Goal: Navigation & Orientation: Understand site structure

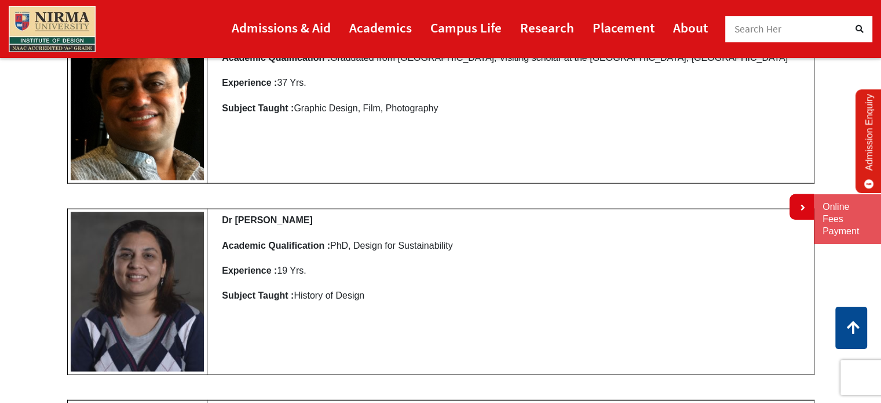
scroll to position [2666, 0]
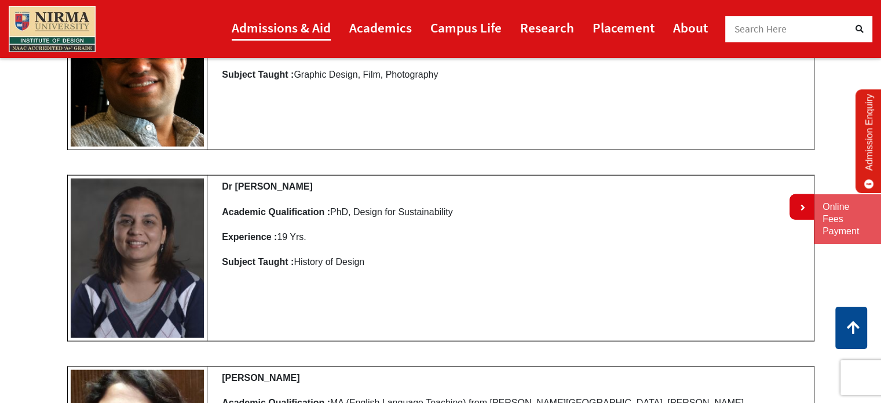
click at [255, 25] on link "Admissions & Aid" at bounding box center [281, 27] width 99 height 26
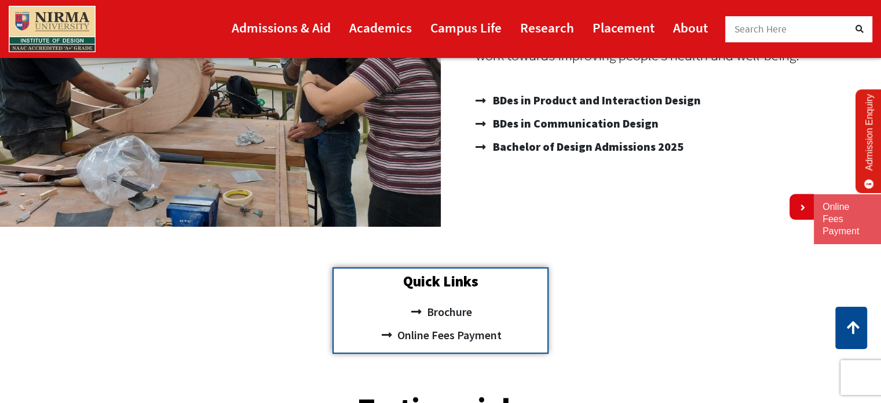
scroll to position [244, 0]
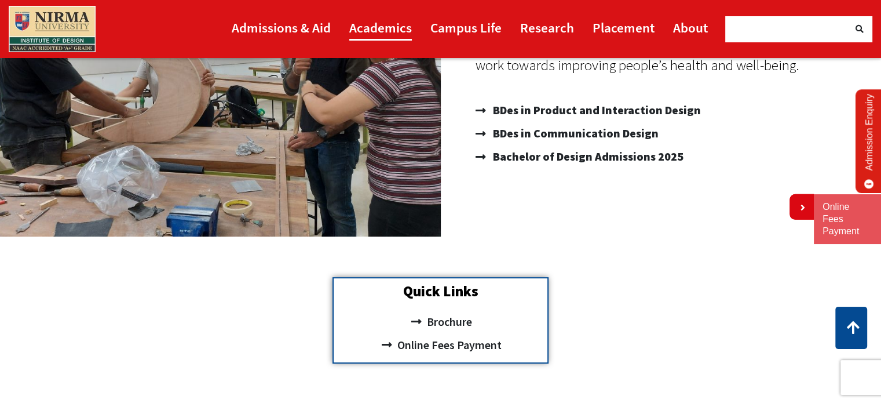
click at [386, 33] on link "Academics" at bounding box center [380, 27] width 63 height 26
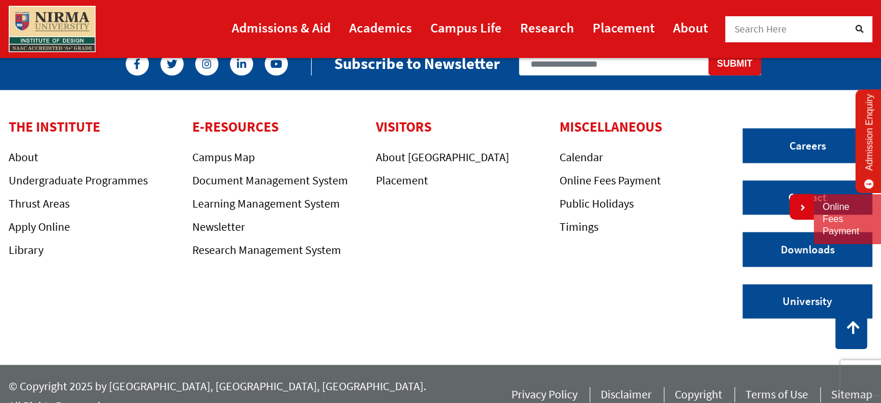
scroll to position [1325, 0]
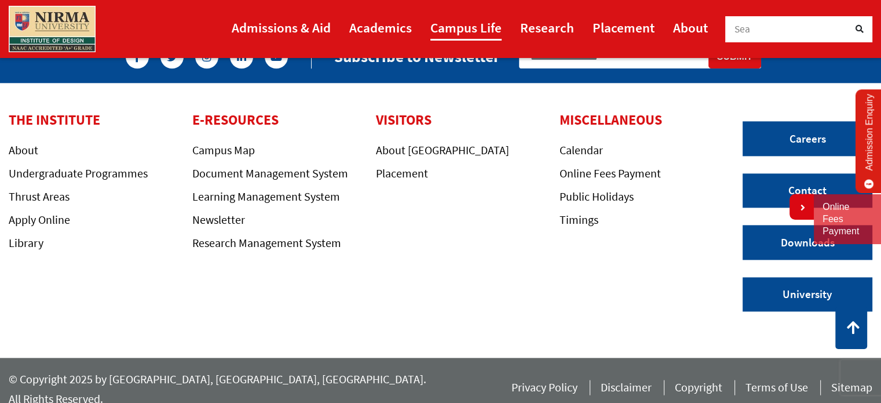
click at [450, 39] on link "Campus Life" at bounding box center [465, 27] width 71 height 26
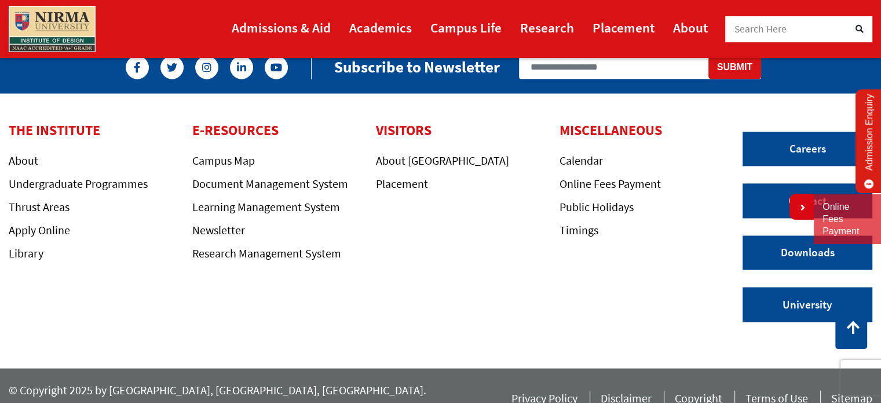
scroll to position [1863, 0]
